Goal: Task Accomplishment & Management: Complete application form

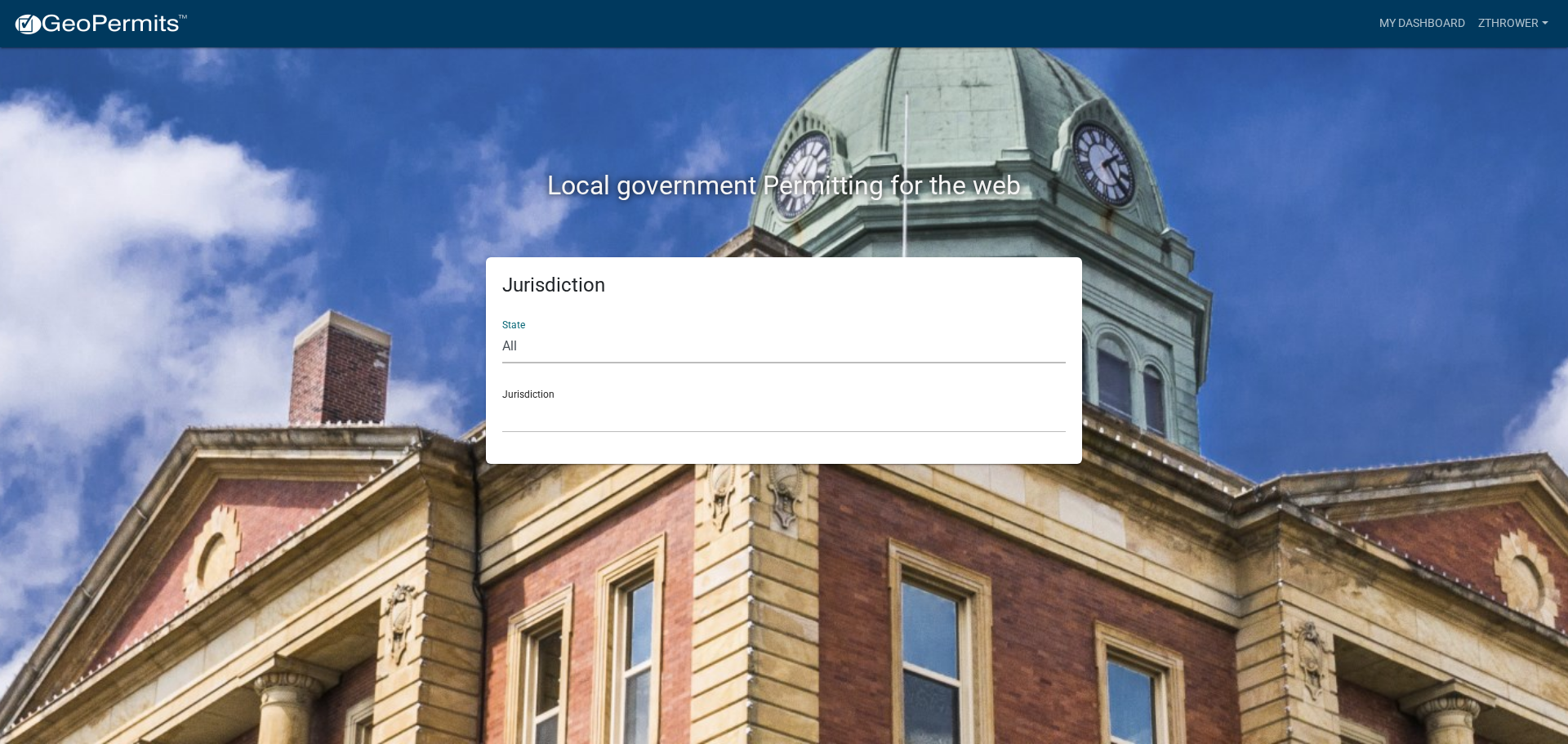
click at [574, 345] on select "All [US_STATE] [US_STATE] [US_STATE] [US_STATE] [US_STATE] [US_STATE] [US_STATE…" at bounding box center [784, 347] width 564 height 34
click at [503, 330] on select "All [US_STATE] [US_STATE] [US_STATE] [US_STATE] [US_STATE] [US_STATE] [US_STATE…" at bounding box center [784, 347] width 564 height 34
click at [576, 355] on select "All [US_STATE] [US_STATE] [US_STATE] [US_STATE] [US_STATE] [US_STATE] [US_STATE…" at bounding box center [784, 347] width 564 height 34
select select "[US_STATE]"
click at [503, 330] on select "All [US_STATE] [US_STATE] [US_STATE] [US_STATE] [US_STATE] [US_STATE] [US_STATE…" at bounding box center [784, 347] width 564 height 34
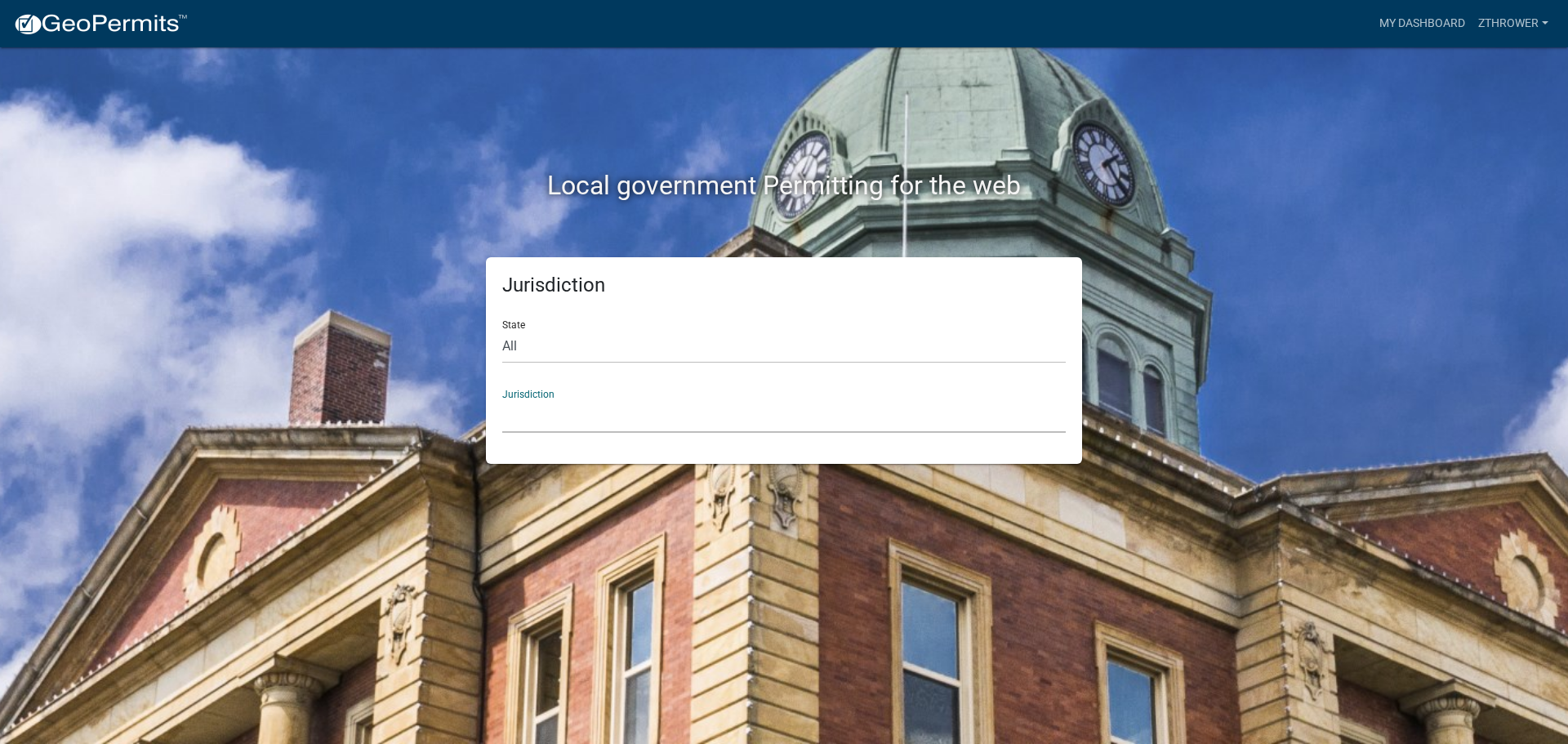
click at [573, 412] on select "[GEOGRAPHIC_DATA], [US_STATE][PERSON_NAME][GEOGRAPHIC_DATA], [US_STATE][PERSON_…" at bounding box center [784, 416] width 564 height 34
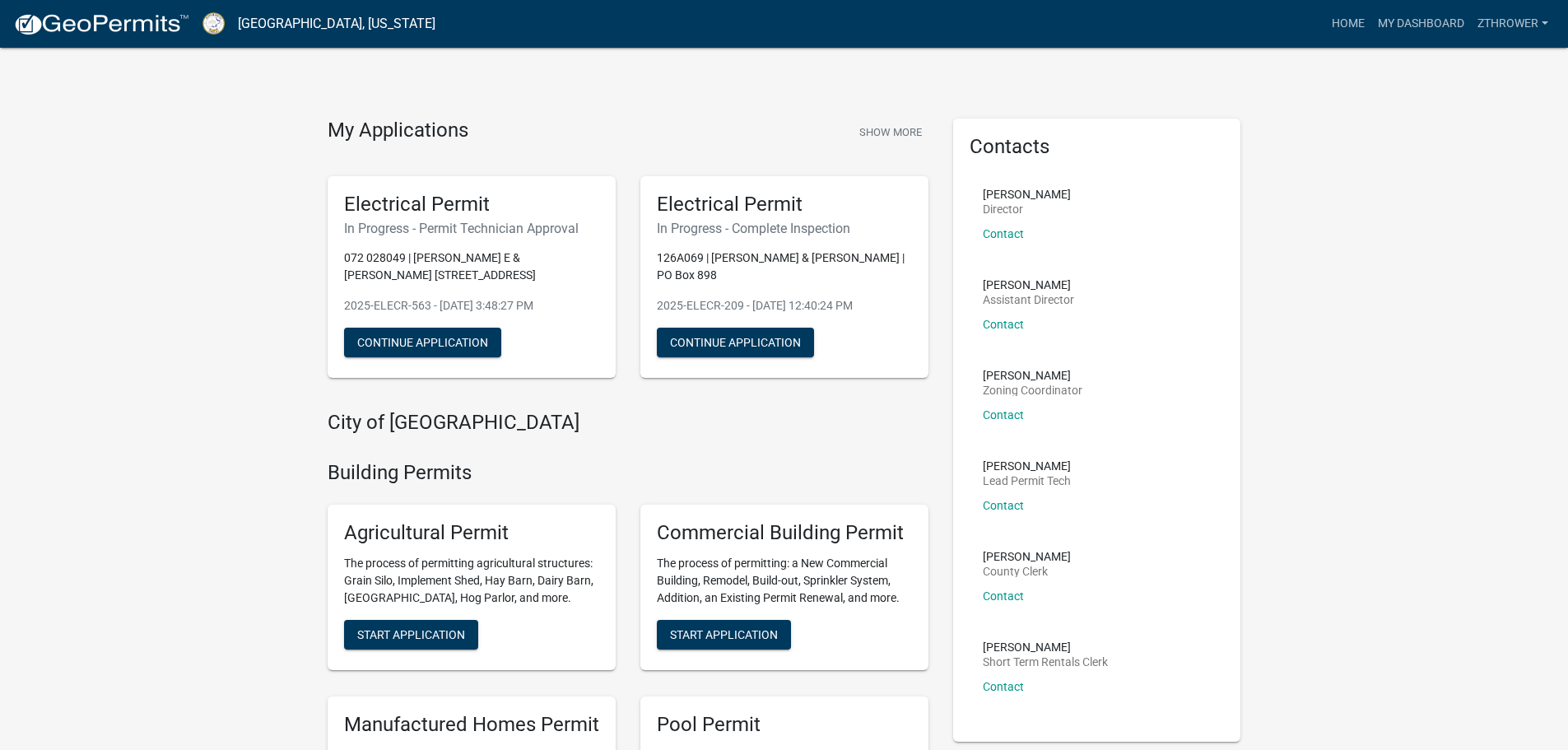
click at [524, 247] on div "Electrical Permit In Progress - Permit Technician Approval 072 028049 | [PERSON…" at bounding box center [472, 277] width 288 height 203
click at [419, 344] on button "Continue Application" at bounding box center [422, 343] width 157 height 30
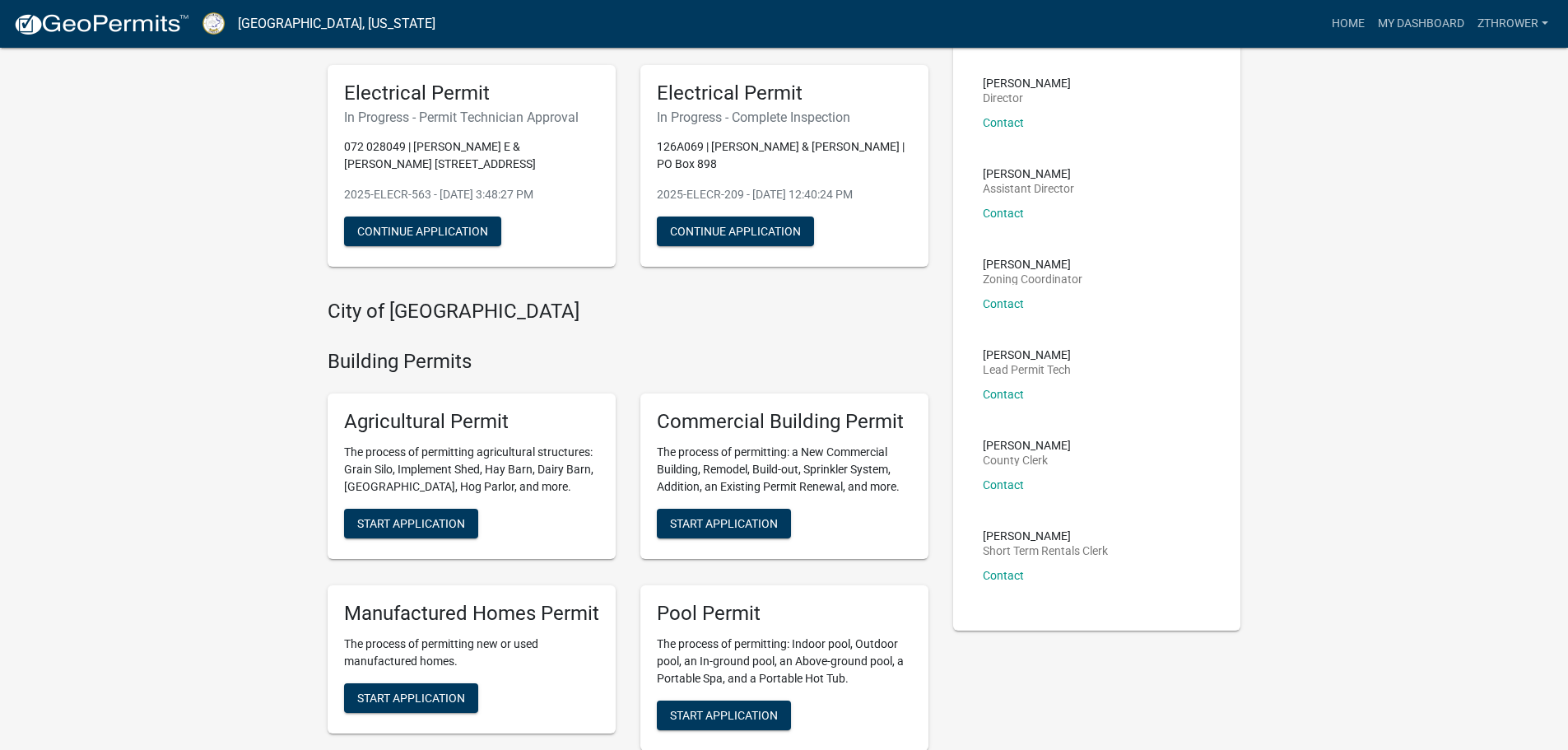
scroll to position [82, 0]
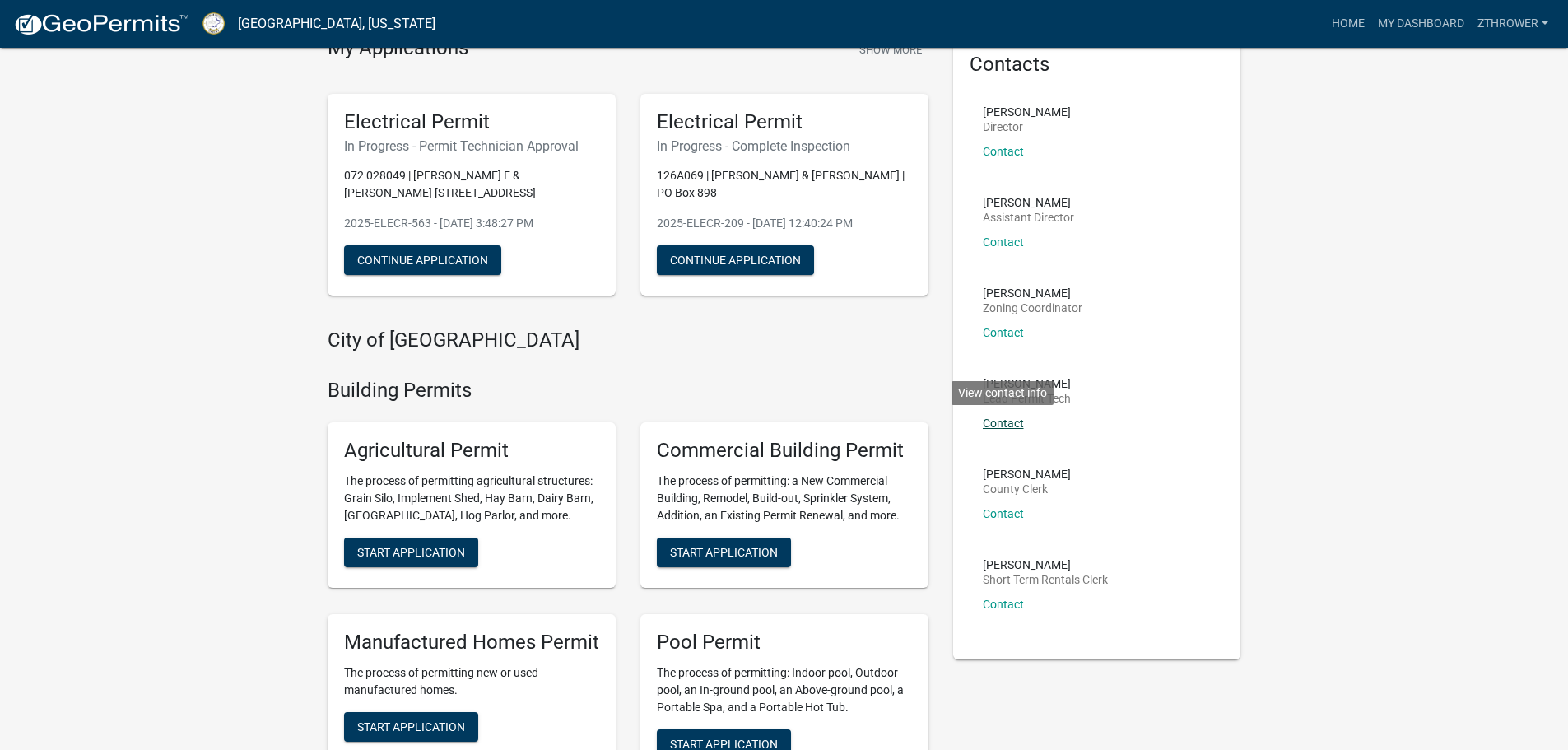
click at [1018, 418] on link "Contact" at bounding box center [1003, 422] width 41 height 13
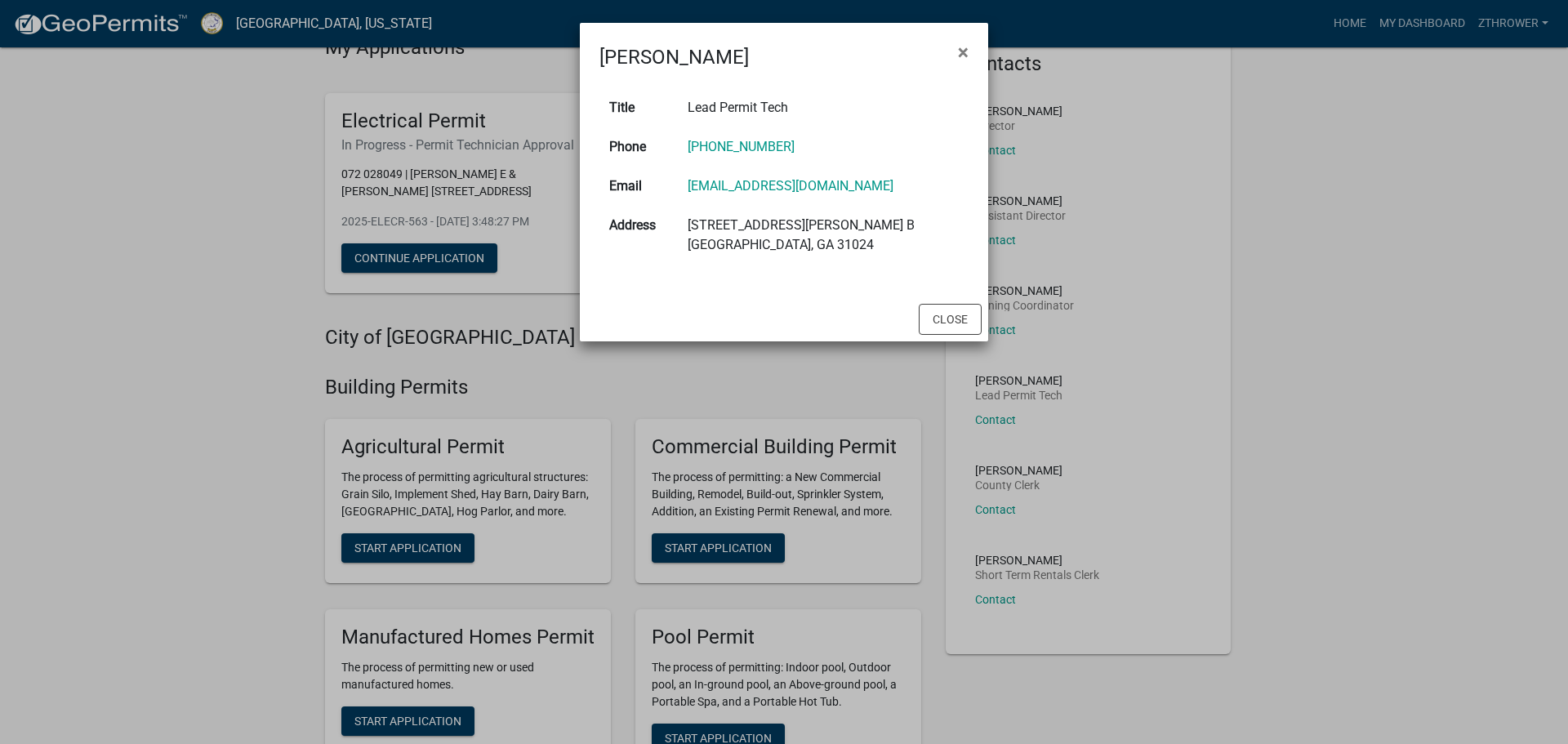
click at [172, 162] on ngb-modal-window "[PERSON_NAME] × Title Lead Permit Tech Phone [PHONE_NUMBER] Email [EMAIL_ADDRES…" at bounding box center [784, 372] width 1568 height 744
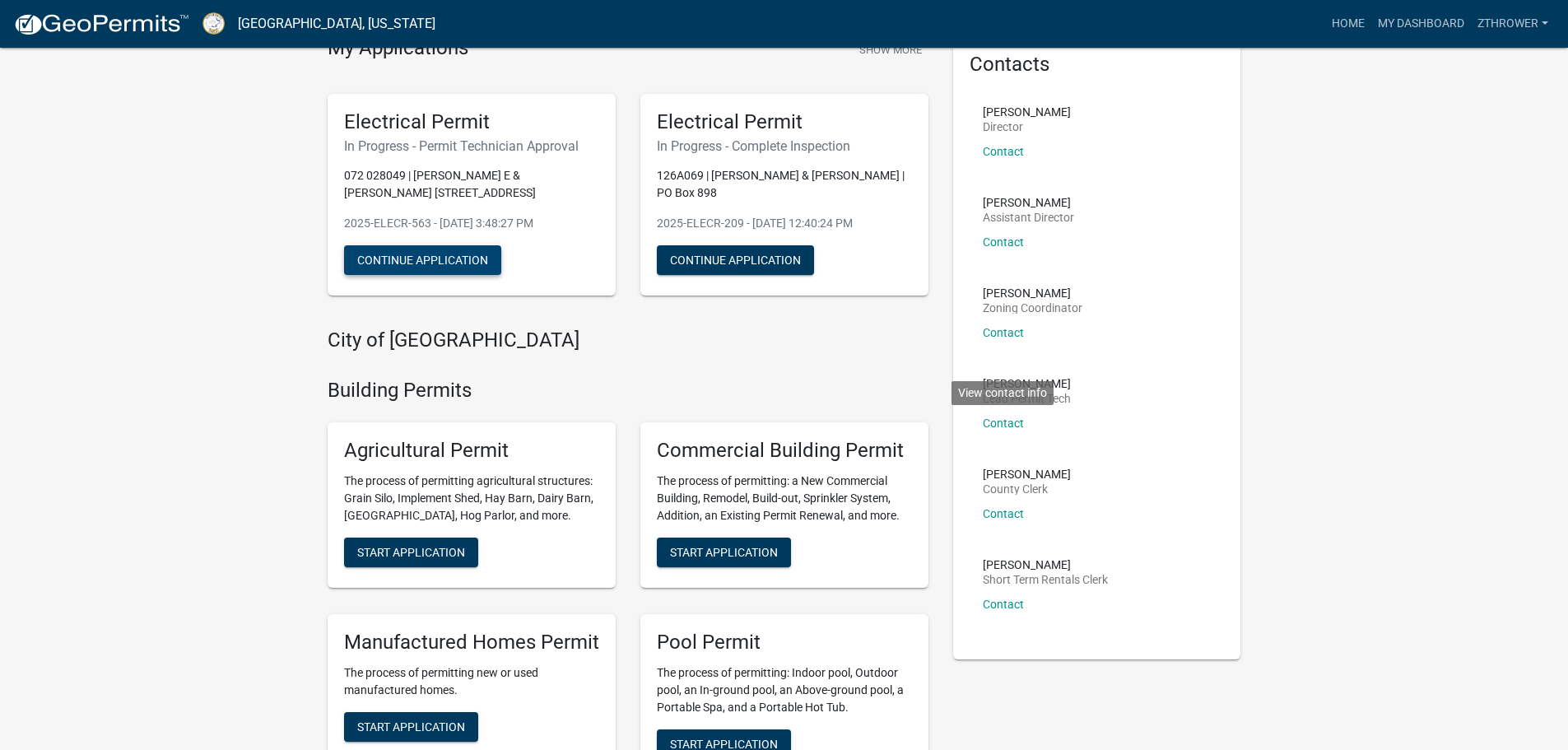
click at [473, 254] on button "Continue Application" at bounding box center [422, 260] width 157 height 30
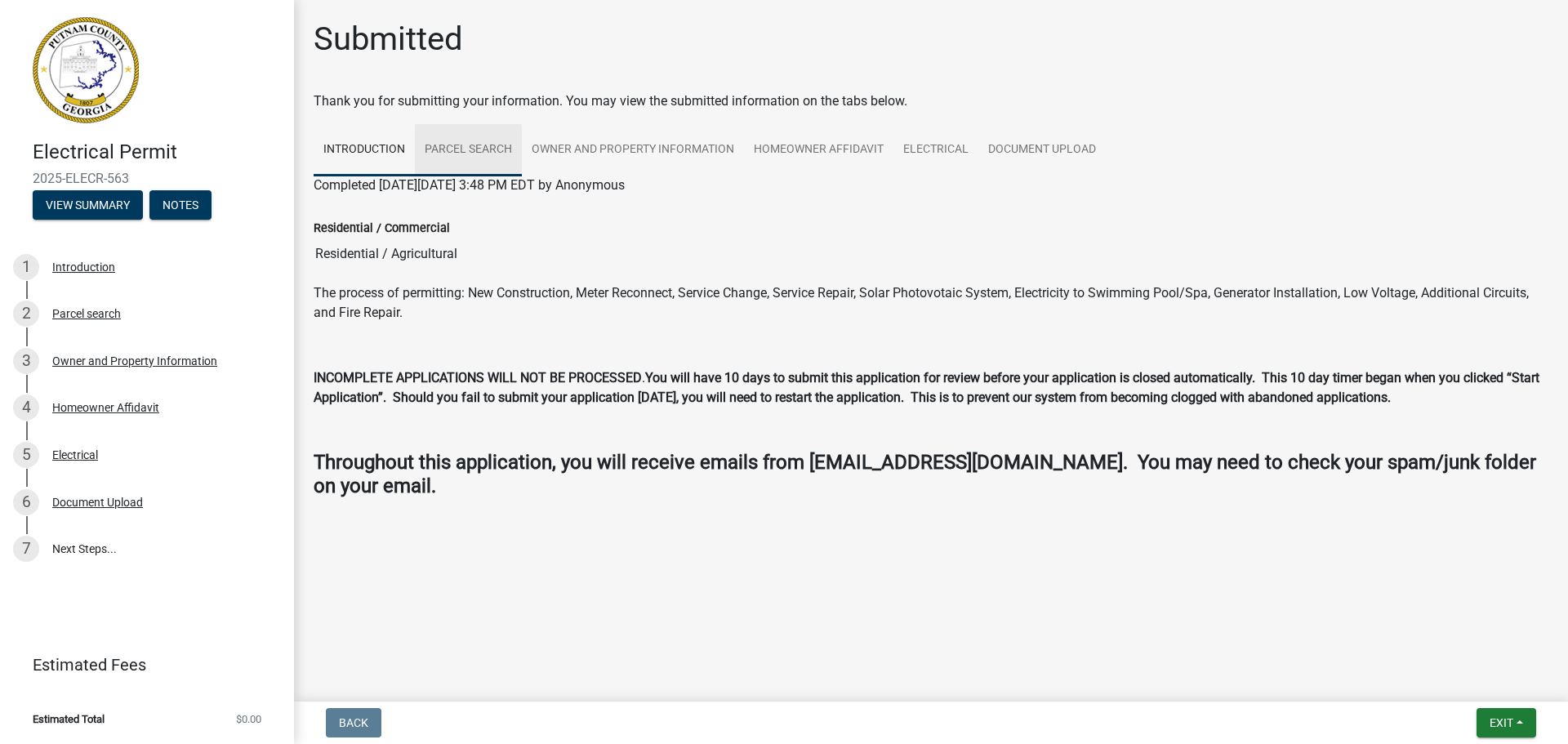
click at [445, 155] on link "Parcel search" at bounding box center [468, 150] width 107 height 52
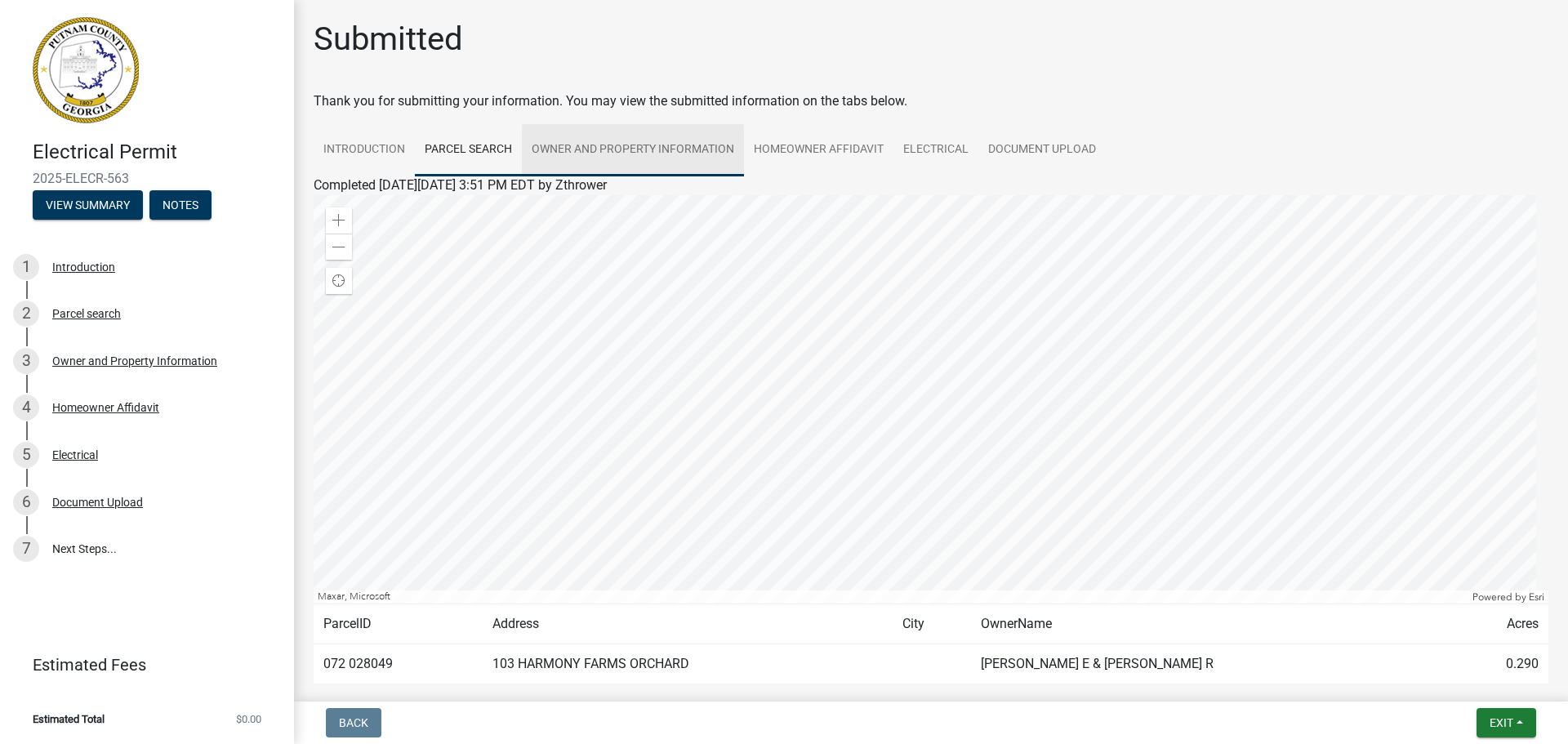
click at [548, 150] on link "Owner and Property Information" at bounding box center [633, 150] width 222 height 52
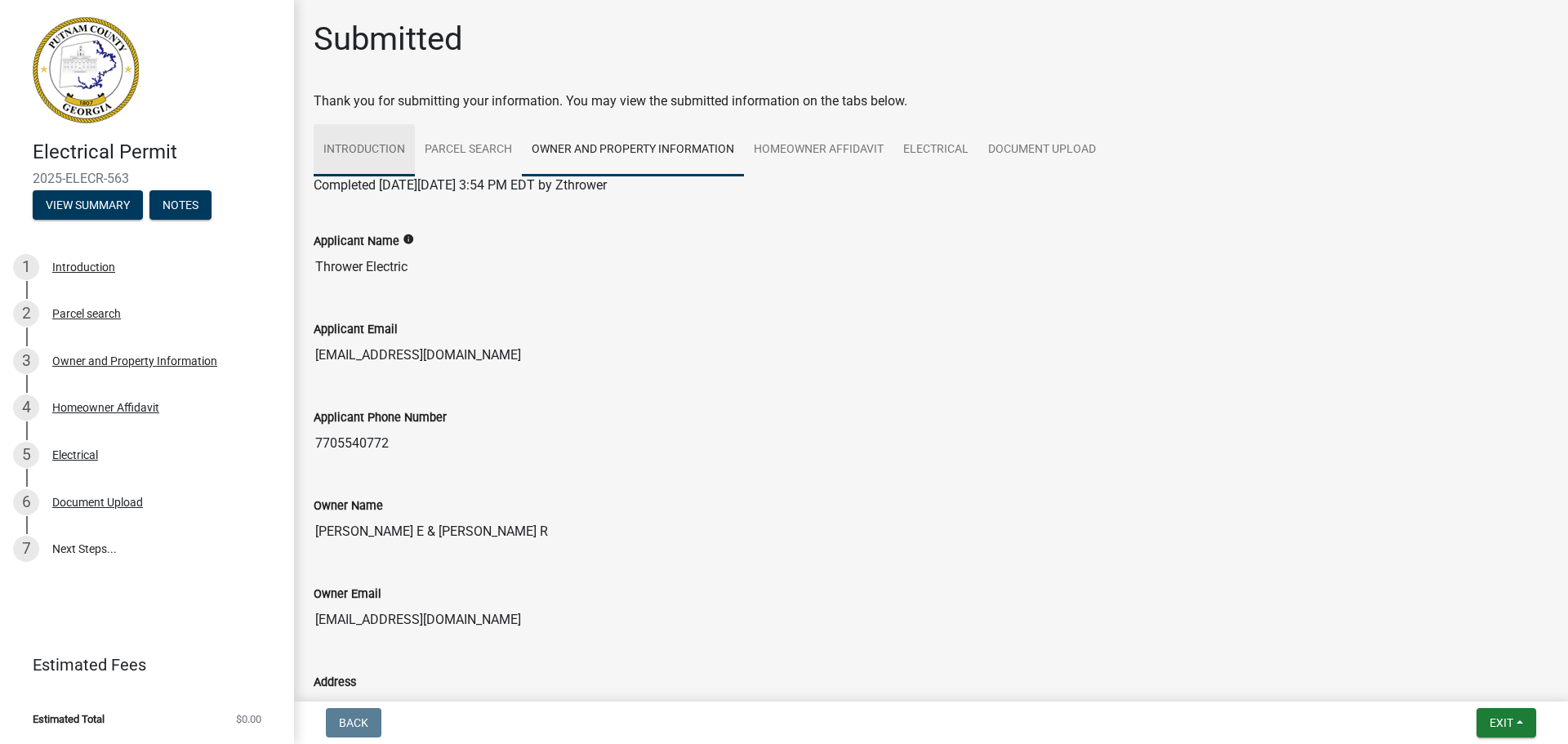
click at [384, 150] on link "Introduction" at bounding box center [364, 150] width 102 height 52
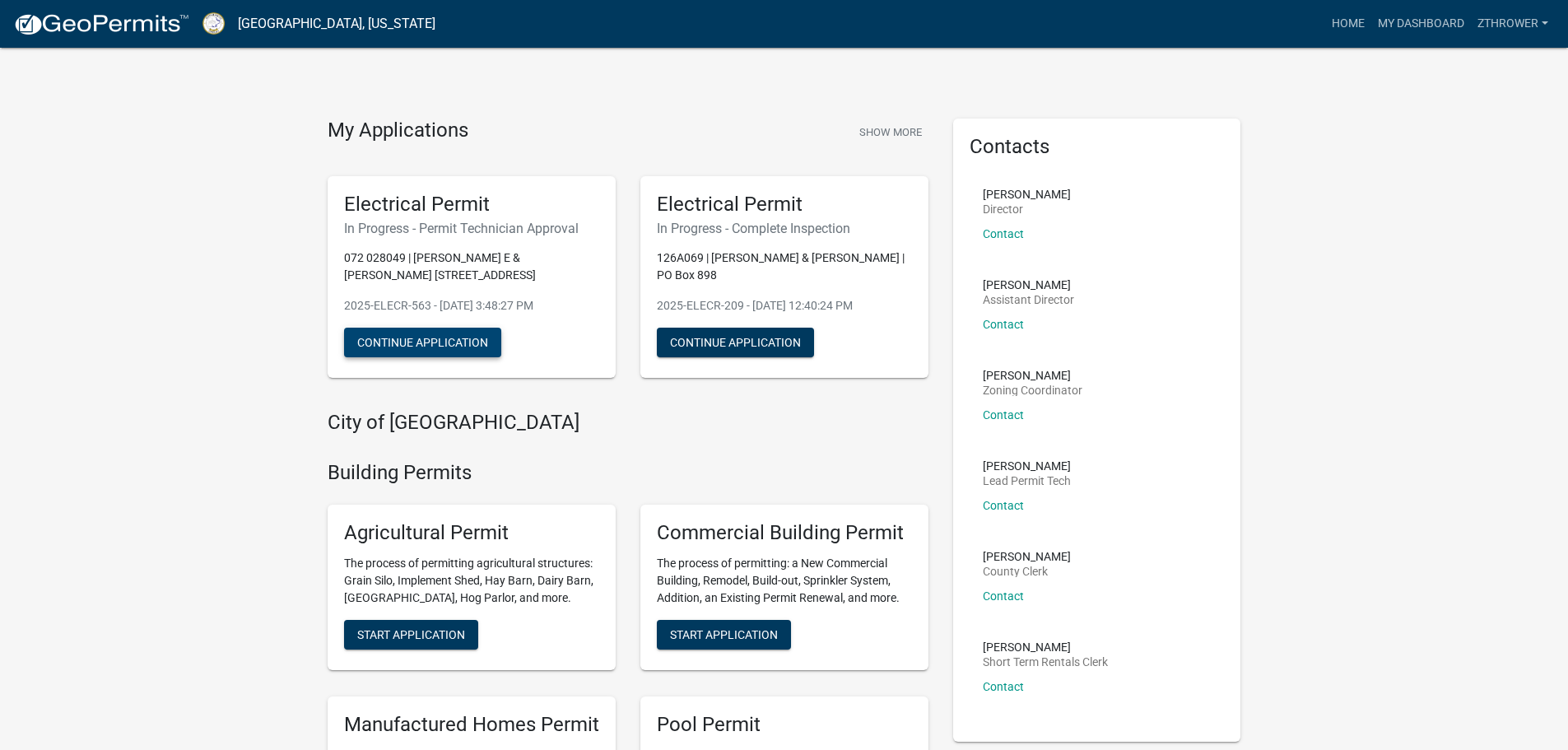
click at [446, 348] on button "Continue Application" at bounding box center [422, 343] width 157 height 30
